Goal: Navigation & Orientation: Find specific page/section

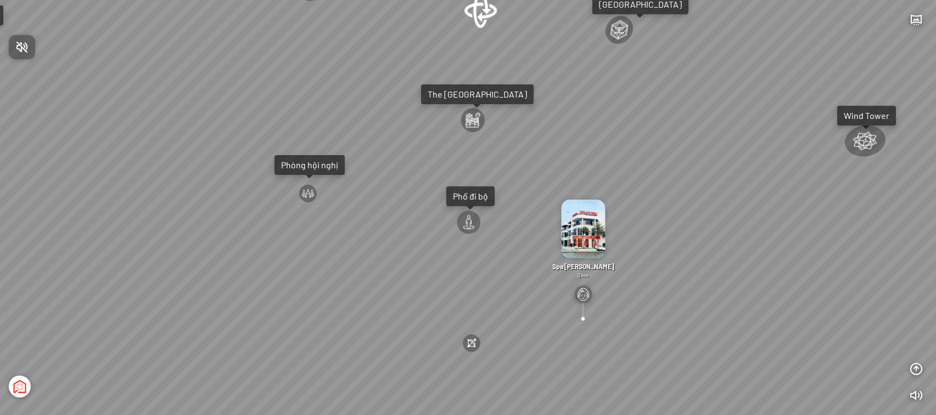
drag, startPoint x: 544, startPoint y: 144, endPoint x: 667, endPoint y: 180, distance: 128.7
click at [667, 180] on div at bounding box center [468, 207] width 936 height 415
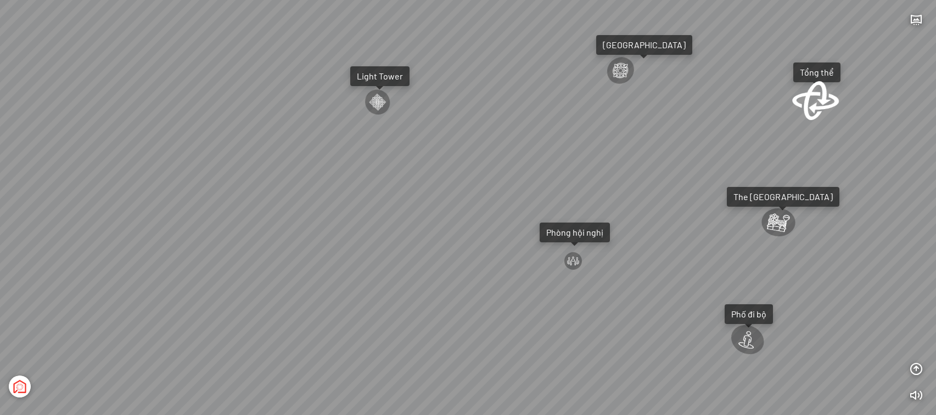
drag, startPoint x: 474, startPoint y: 136, endPoint x: 750, endPoint y: 209, distance: 285.7
click at [750, 209] on div "Đài Nhạc Nước 0 undefined Spa Hồng Nhung 0 km Tượng Tình Nhân Ali&Nino 0 km [GE…" at bounding box center [468, 207] width 936 height 415
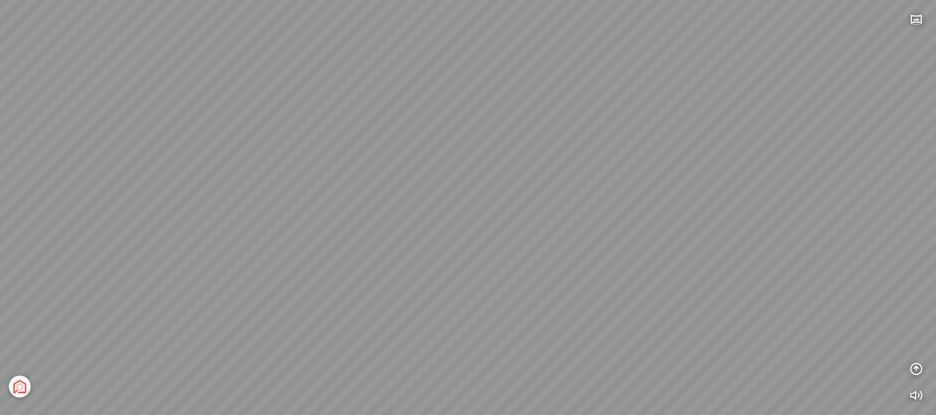
drag, startPoint x: 426, startPoint y: 222, endPoint x: 512, endPoint y: 259, distance: 93.2
click at [645, 223] on div "Đài Nhạc Nước 0 undefined Spa Hồng Nhung 0 km Tượng Tình Nhân Ali&Nino 0 km [GE…" at bounding box center [468, 207] width 936 height 415
drag, startPoint x: 539, startPoint y: 245, endPoint x: 420, endPoint y: 261, distance: 119.7
click at [435, 268] on div "Đài Nhạc Nước 0 undefined Spa Hồng Nhung 0 km Tượng Tình Nhân Ali&Nino 0 km [GE…" at bounding box center [468, 207] width 936 height 415
drag, startPoint x: 448, startPoint y: 319, endPoint x: 201, endPoint y: 173, distance: 286.4
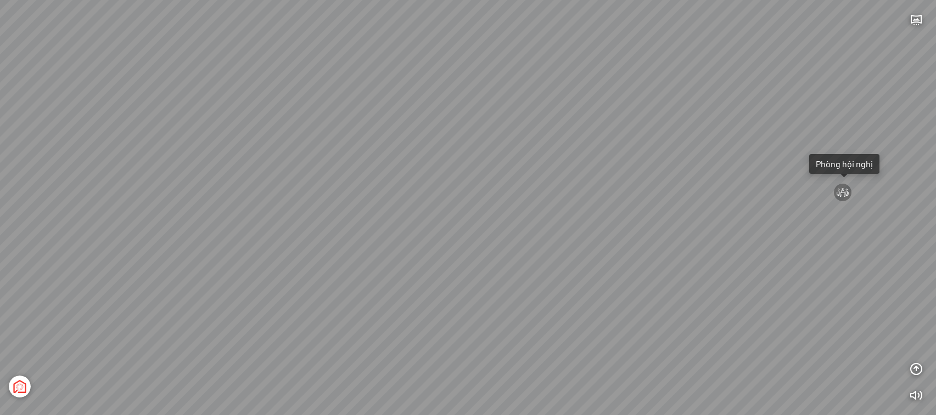
click at [201, 173] on div "Đài Nhạc Nước 0 undefined Spa Hồng Nhung 0 km Tượng Tình Nhân Ali&Nino 0 km [GE…" at bounding box center [468, 207] width 936 height 415
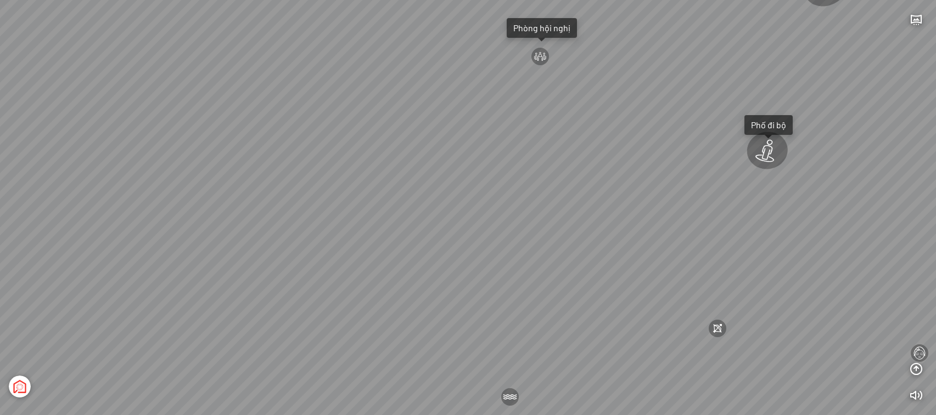
drag, startPoint x: 501, startPoint y: 283, endPoint x: 285, endPoint y: 133, distance: 262.6
click at [285, 133] on div "Đài Nhạc Nước 0 undefined Spa Hồng Nhung 0 km Tượng Tình Nhân Ali&Nino 0 km [GE…" at bounding box center [468, 207] width 936 height 415
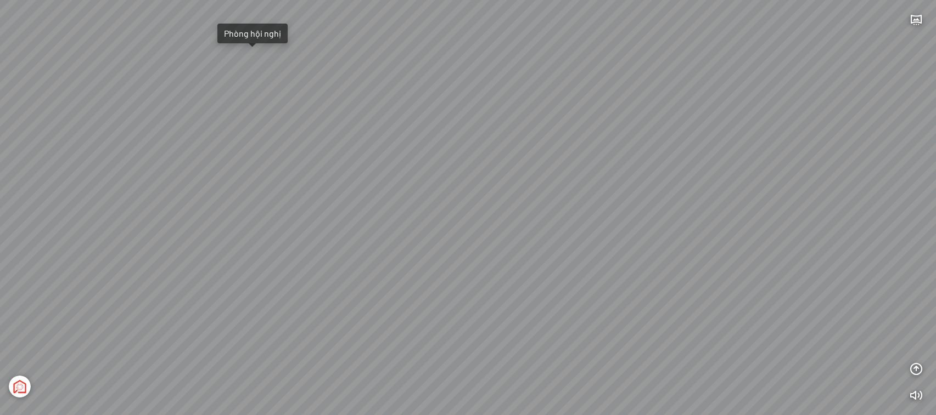
drag, startPoint x: 582, startPoint y: 251, endPoint x: 349, endPoint y: 222, distance: 235.1
click at [349, 222] on div "Đài Nhạc Nước 0 undefined Spa Hồng Nhung 0 km Tượng Tình Nhân Ali&Nino 0 km [GE…" at bounding box center [468, 207] width 936 height 415
drag, startPoint x: 830, startPoint y: 192, endPoint x: 917, endPoint y: 324, distance: 157.7
click at [917, 324] on div "Đài Nhạc Nước 0 undefined Spa Hồng Nhung 0 km Tượng Tình Nhân Ali&Nino 0 km [GE…" at bounding box center [468, 207] width 936 height 415
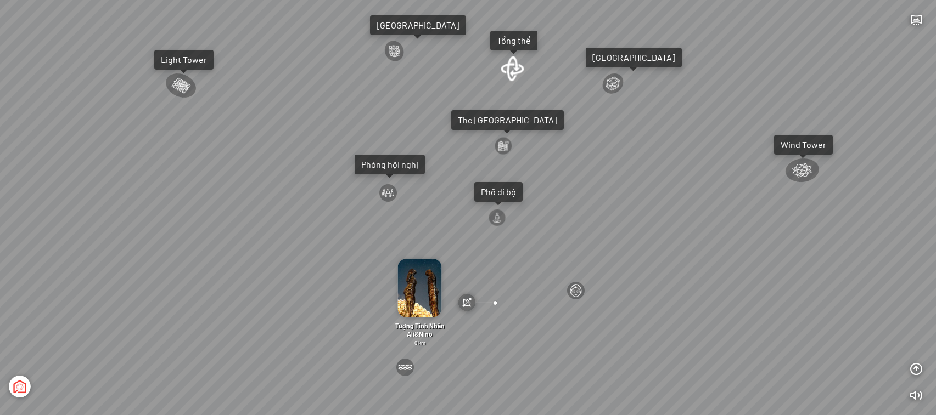
click at [506, 67] on div at bounding box center [512, 68] width 26 height 27
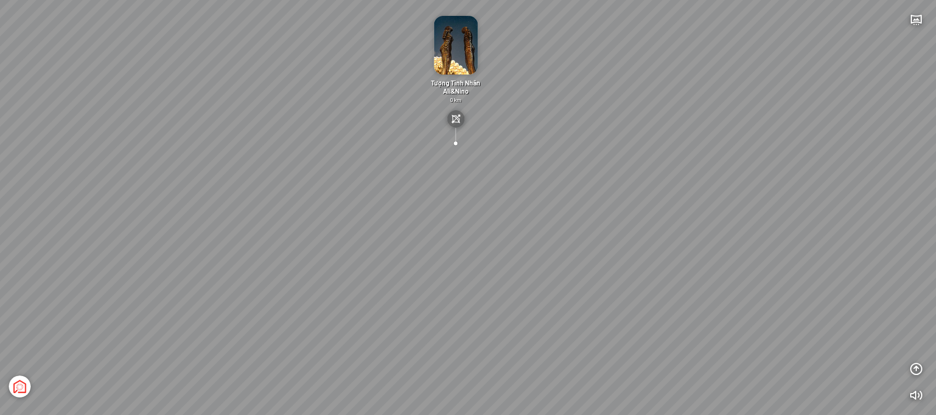
drag, startPoint x: 655, startPoint y: 263, endPoint x: 555, endPoint y: 231, distance: 105.0
click at [550, 228] on div "[GEOGRAPHIC_DATA] 3.6 km KN Links [GEOGRAPHIC_DATA] 5.9 km Thể Thao Bãi Biển 0 …" at bounding box center [468, 207] width 936 height 415
drag, startPoint x: 807, startPoint y: 255, endPoint x: 306, endPoint y: 243, distance: 501.3
click at [299, 243] on div "[GEOGRAPHIC_DATA] 3.6 km KN Links [GEOGRAPHIC_DATA] 5.9 km Thể Thao Bãi Biển 0 …" at bounding box center [468, 207] width 936 height 415
